Goal: Information Seeking & Learning: Learn about a topic

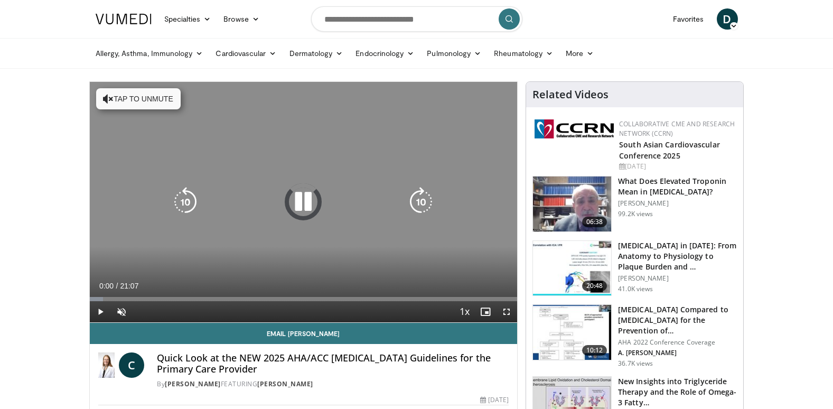
click at [120, 94] on button "Tap to unmute" at bounding box center [138, 98] width 85 height 21
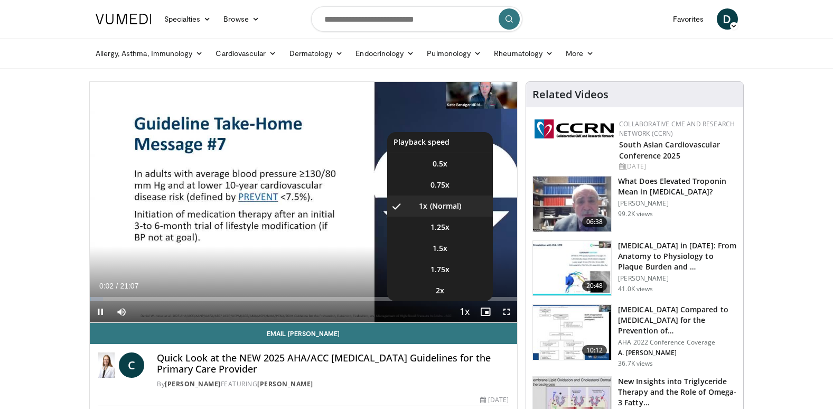
click at [465, 313] on span "Video Player" at bounding box center [464, 312] width 15 height 21
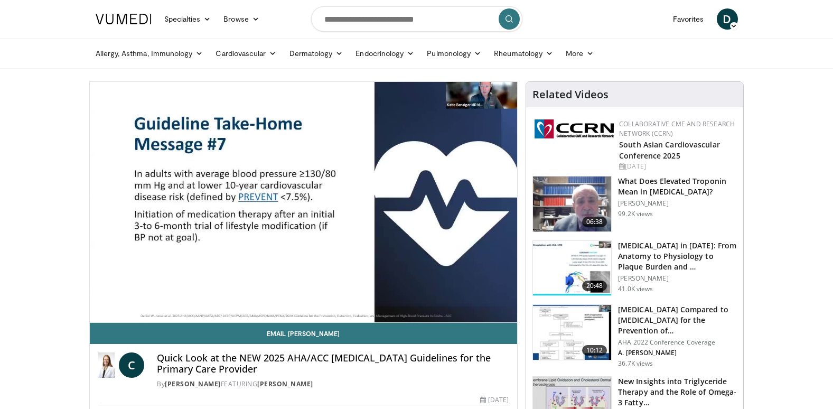
click at [465, 313] on div "10 seconds Tap to unmute" at bounding box center [304, 202] width 428 height 240
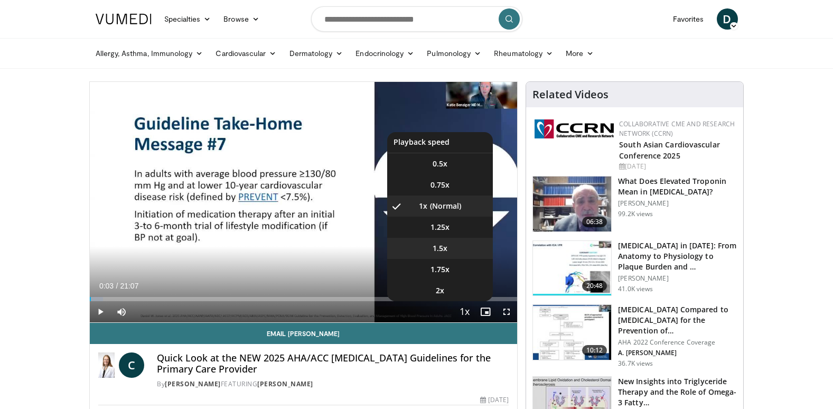
click at [450, 248] on li "1.5x" at bounding box center [440, 248] width 106 height 21
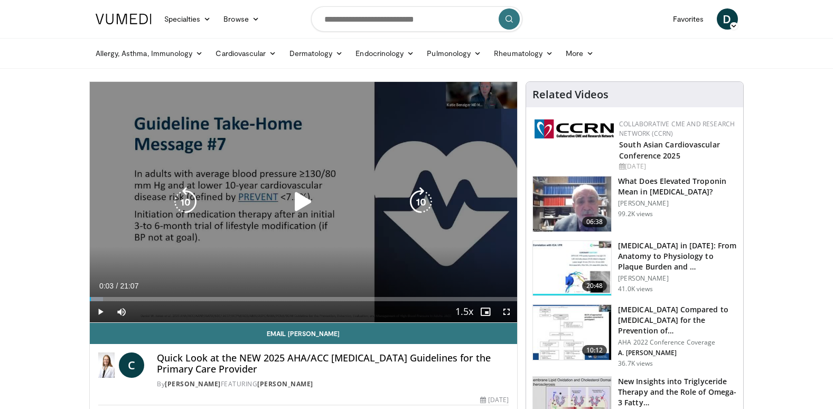
click at [299, 201] on icon "Video Player" at bounding box center [303, 202] width 30 height 30
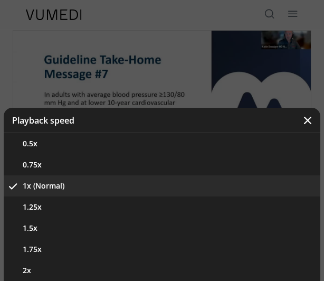
click at [308, 117] on icon "Video Player" at bounding box center [308, 120] width 11 height 11
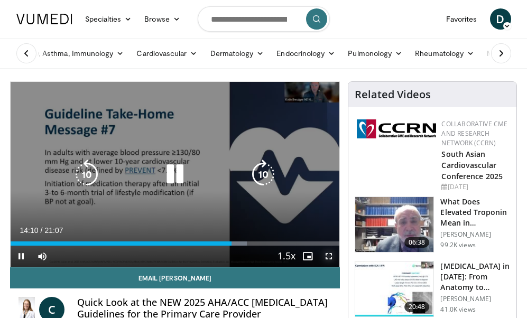
drag, startPoint x: 329, startPoint y: 257, endPoint x: 334, endPoint y: 316, distance: 58.8
click at [329, 257] on span "Video Player" at bounding box center [328, 256] width 21 height 21
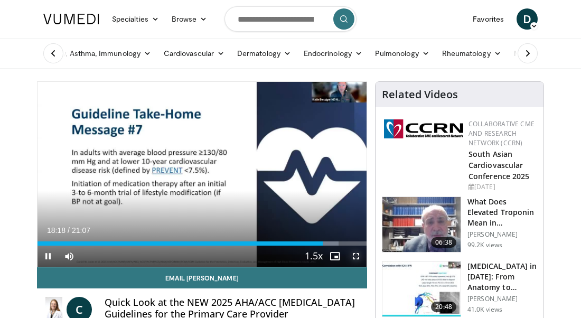
click at [359, 260] on span "Video Player" at bounding box center [356, 256] width 21 height 21
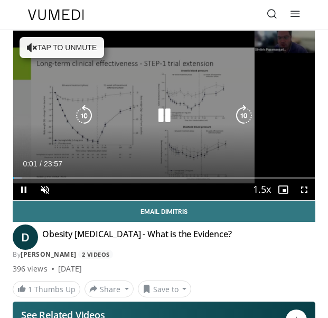
click at [50, 43] on button "Tap to unmute" at bounding box center [62, 47] width 85 height 21
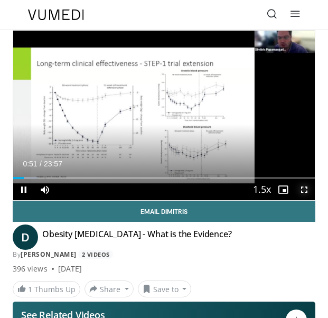
click at [306, 190] on span "Video Player" at bounding box center [304, 189] width 21 height 21
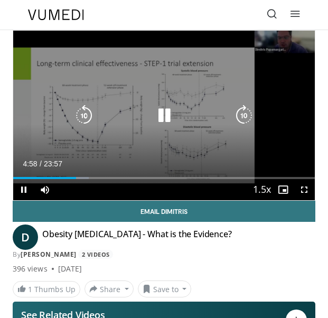
click at [161, 118] on icon "Video Player" at bounding box center [164, 115] width 21 height 21
